Goal: Information Seeking & Learning: Find specific fact

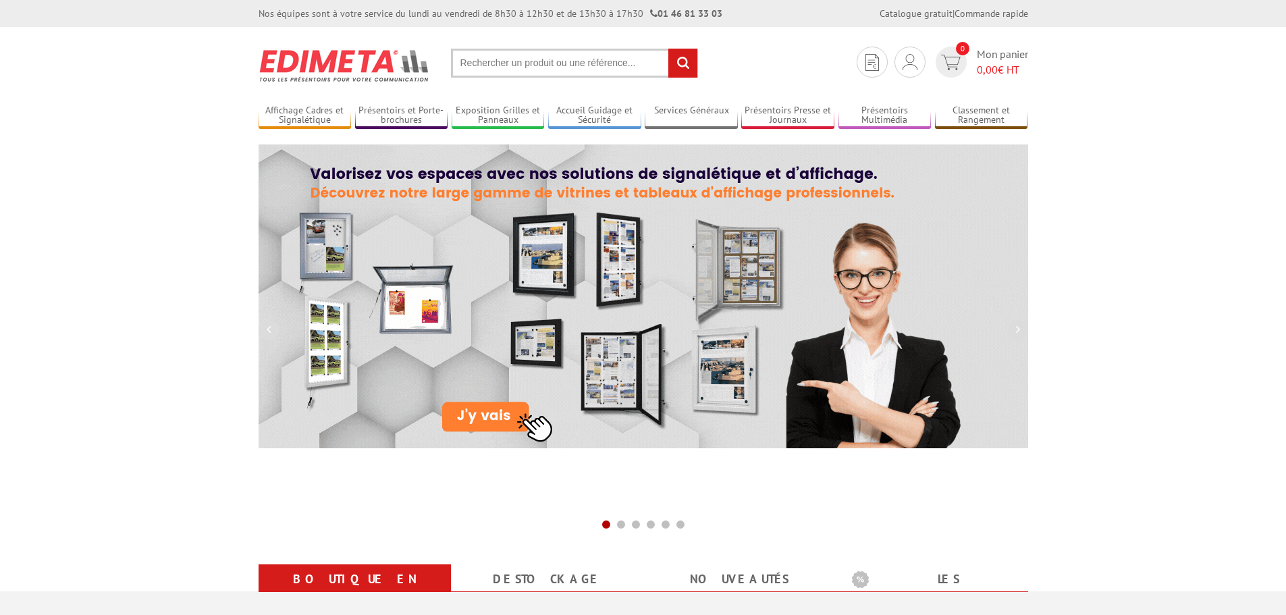
click at [537, 67] on input "text" at bounding box center [574, 63] width 247 height 29
paste input "Réf.214025N"
type input "Réf.214025N"
click at [668, 49] on input "rechercher" at bounding box center [682, 63] width 29 height 29
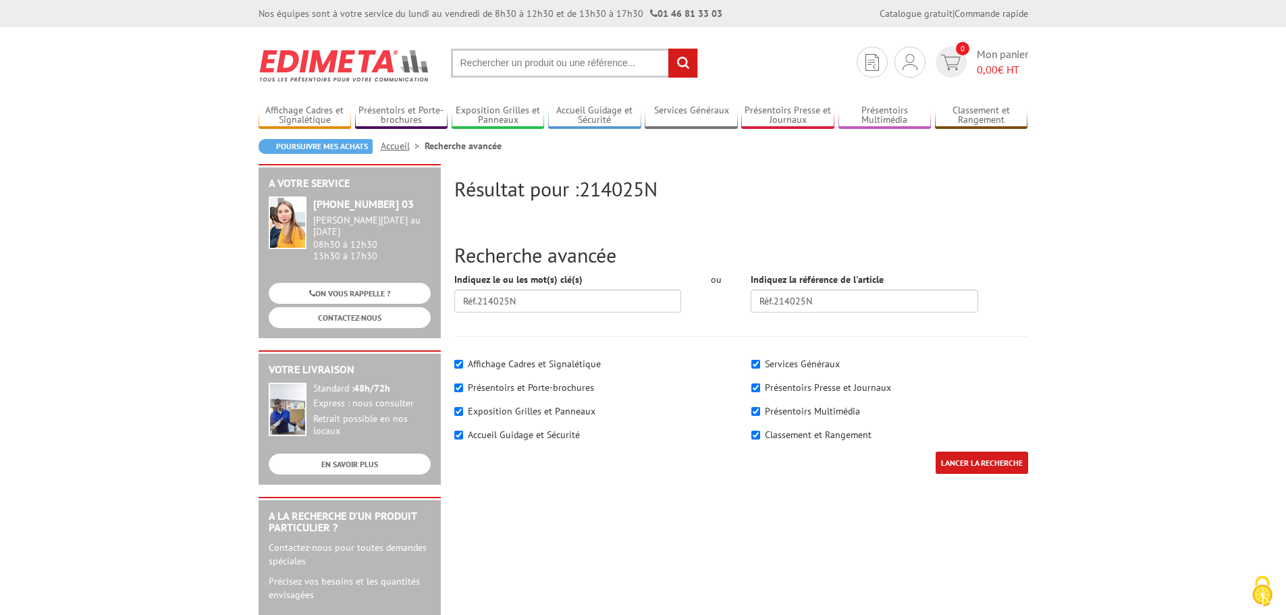
drag, startPoint x: 546, startPoint y: 63, endPoint x: 535, endPoint y: 61, distance: 11.6
click at [545, 63] on input "text" at bounding box center [574, 63] width 247 height 29
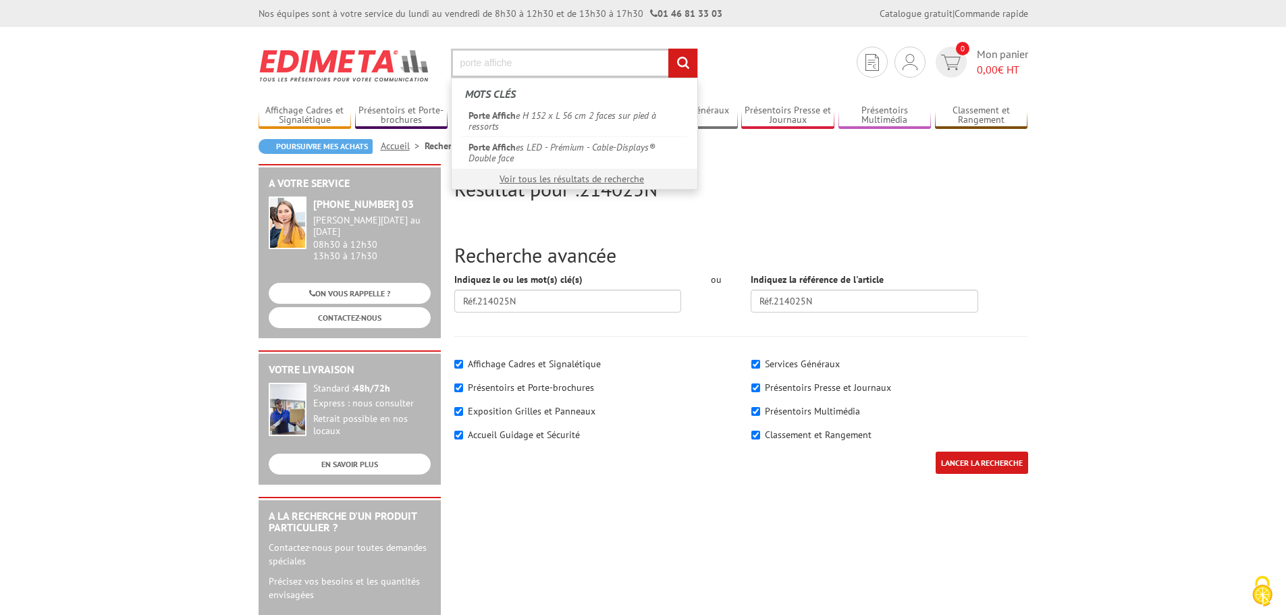
type input "porte affiche"
click at [668, 49] on input "rechercher" at bounding box center [682, 63] width 29 height 29
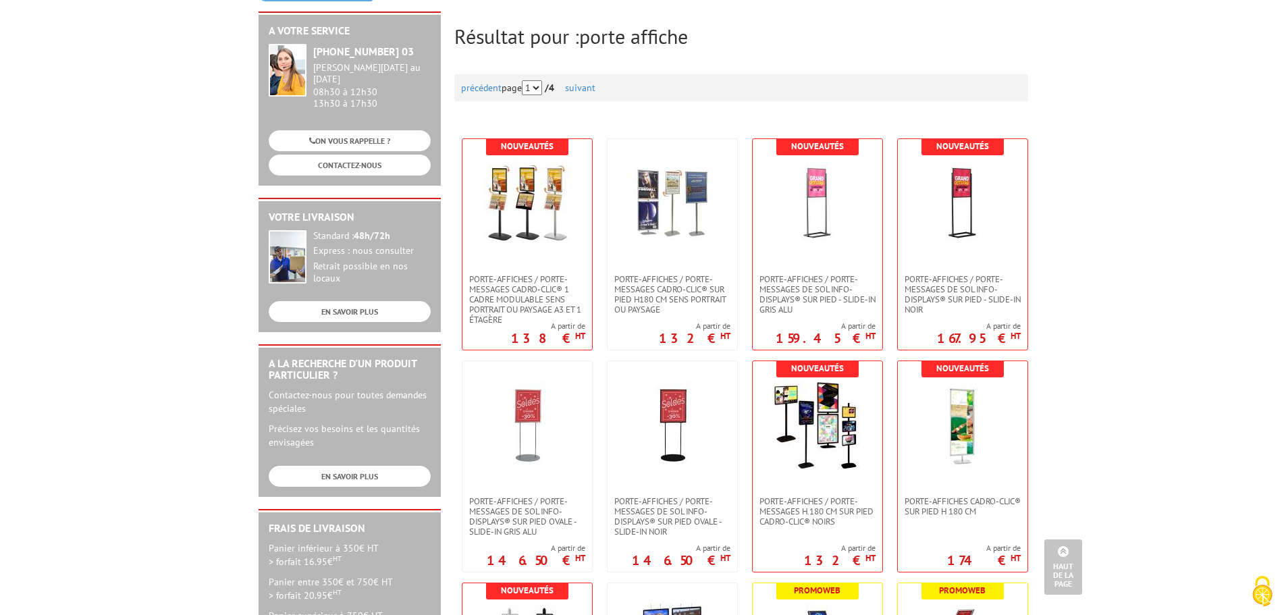
scroll to position [135, 0]
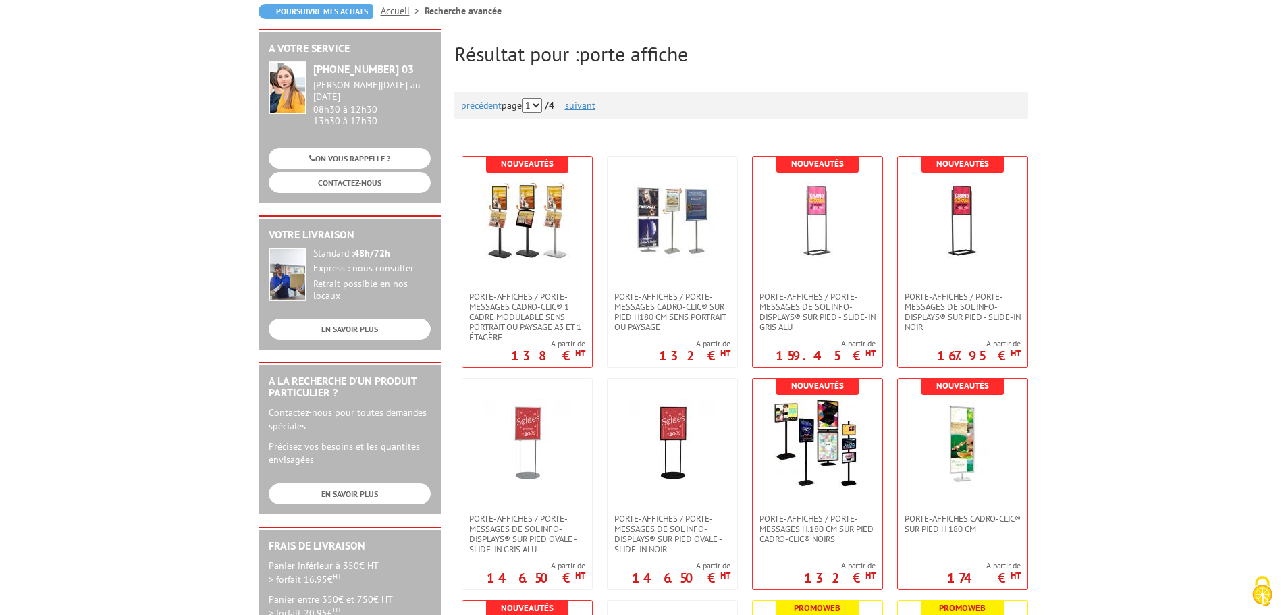
click at [593, 107] on link "suivant" at bounding box center [580, 105] width 30 height 12
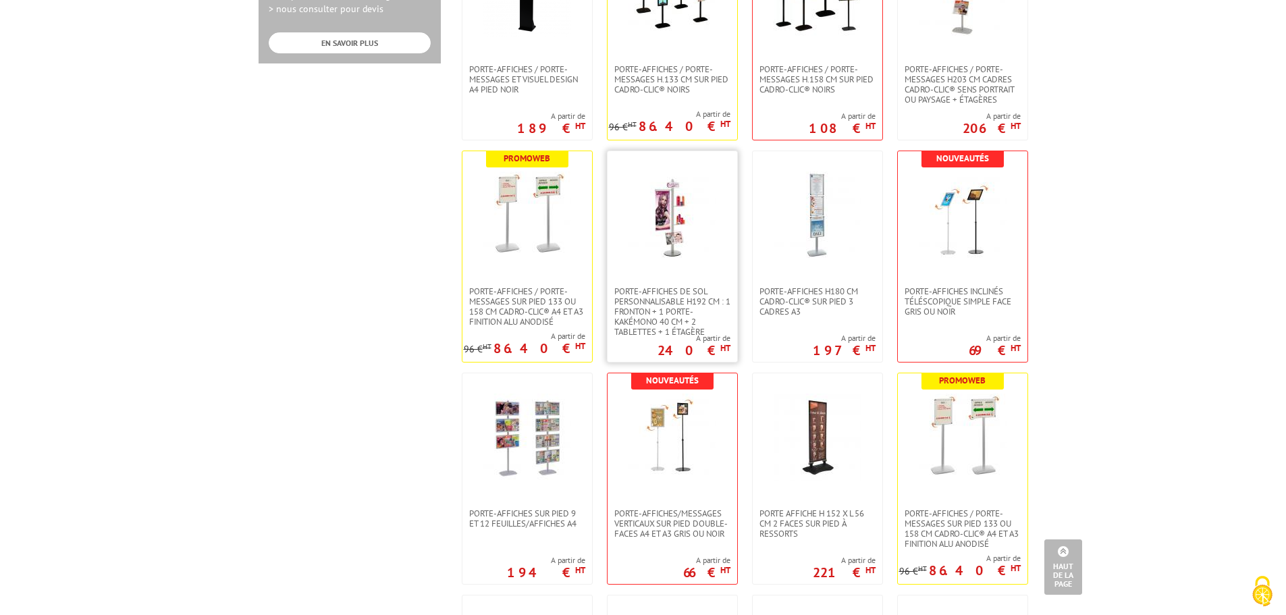
scroll to position [810, 0]
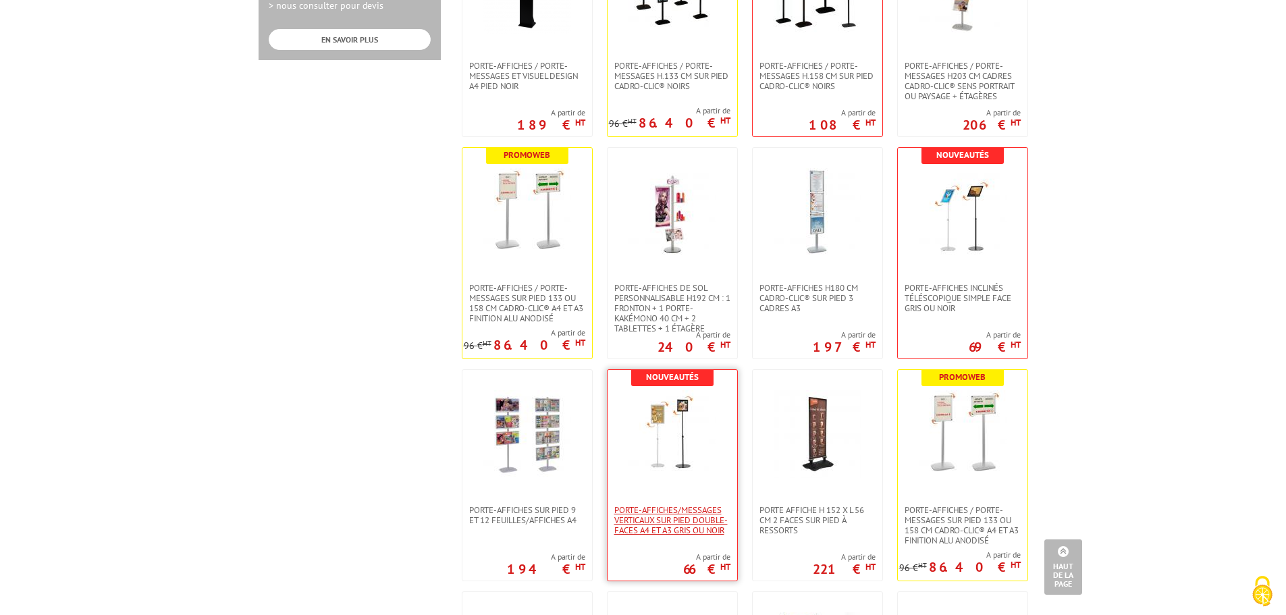
click at [675, 531] on span "Porte-affiches/messages verticaux sur pied double-faces A4 et A3 Gris ou Noir" at bounding box center [672, 520] width 116 height 30
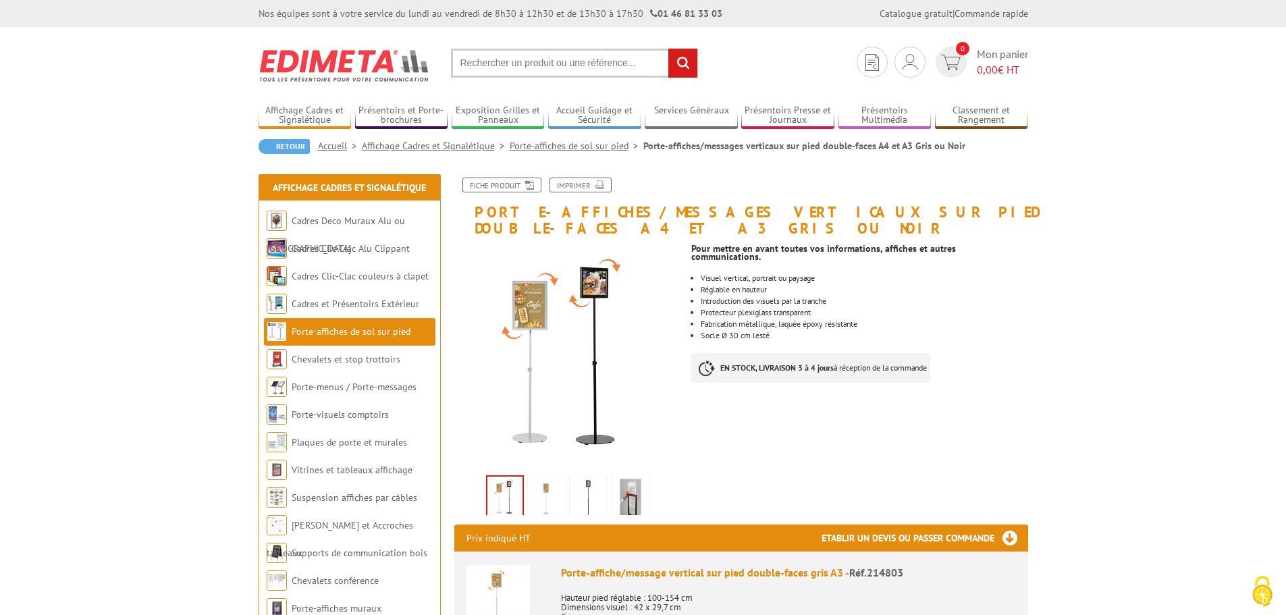
click at [547, 506] on img at bounding box center [547, 499] width 32 height 42
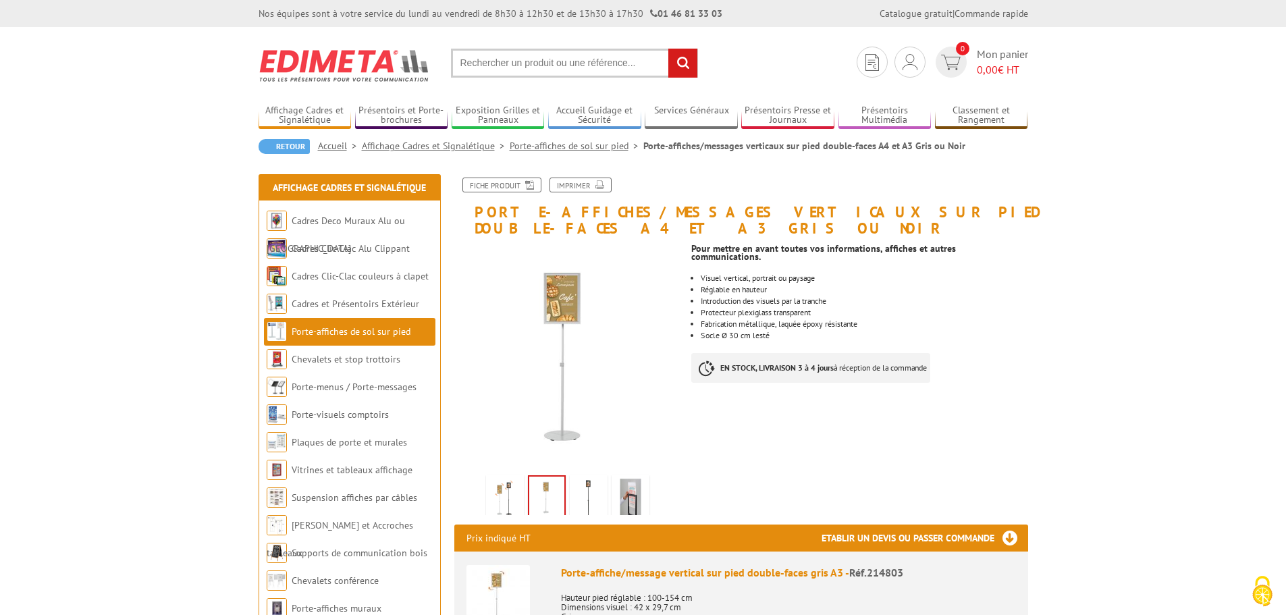
click at [574, 504] on img at bounding box center [588, 499] width 32 height 42
click at [626, 498] on img at bounding box center [630, 499] width 32 height 42
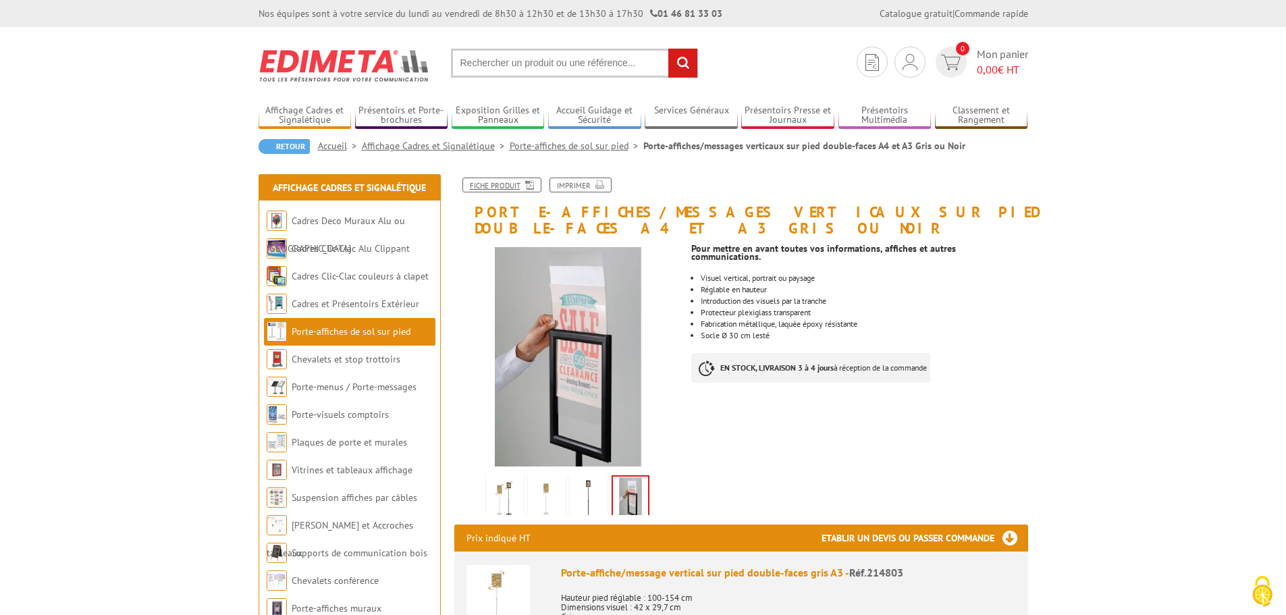
click at [516, 186] on link "Fiche produit" at bounding box center [501, 185] width 79 height 15
